Goal: Navigation & Orientation: Find specific page/section

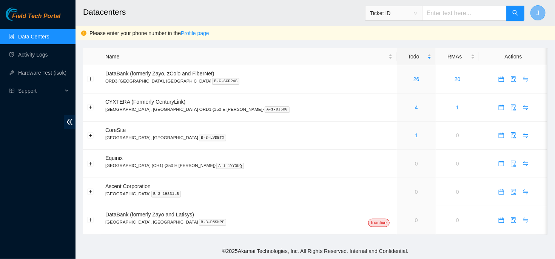
click at [542, 15] on button "J" at bounding box center [538, 12] width 15 height 15
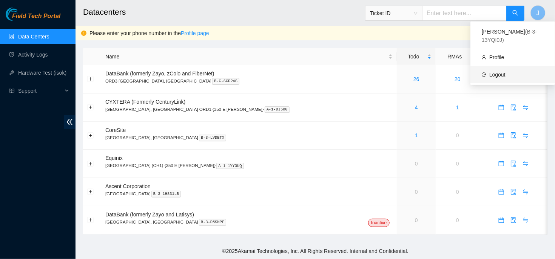
click at [500, 72] on link "Logout" at bounding box center [497, 75] width 16 height 6
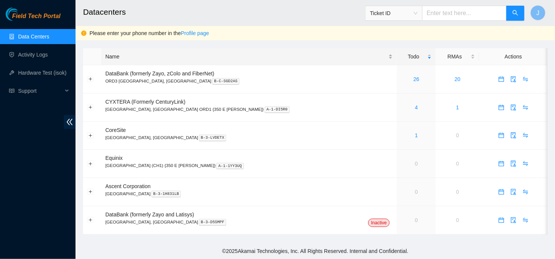
click at [326, 53] on div "Name" at bounding box center [248, 56] width 287 height 8
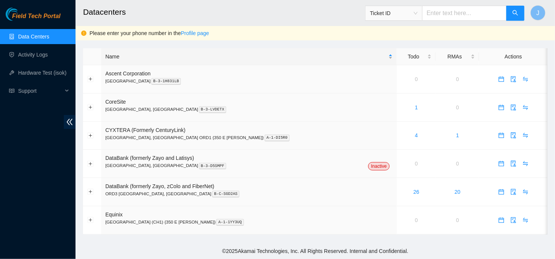
click at [326, 53] on div "Name" at bounding box center [248, 56] width 287 height 8
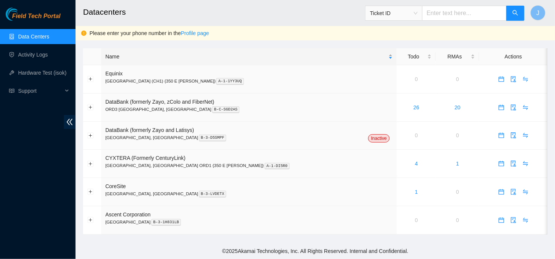
click at [326, 53] on div "Name" at bounding box center [248, 56] width 287 height 8
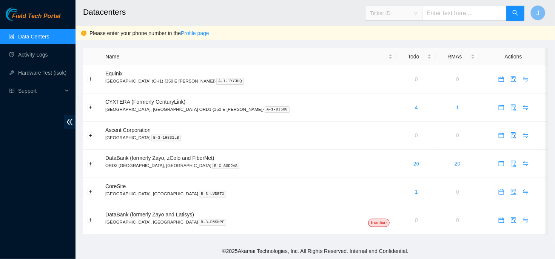
click at [418, 8] on span "Ticket ID" at bounding box center [394, 13] width 48 height 11
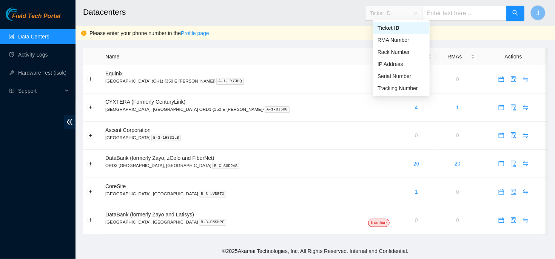
click at [325, 23] on h2 "Datacenters" at bounding box center [272, 12] width 378 height 24
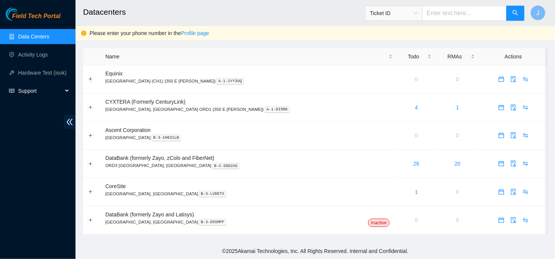
click at [24, 91] on span "Support" at bounding box center [40, 90] width 45 height 15
